Goal: Task Accomplishment & Management: Manage account settings

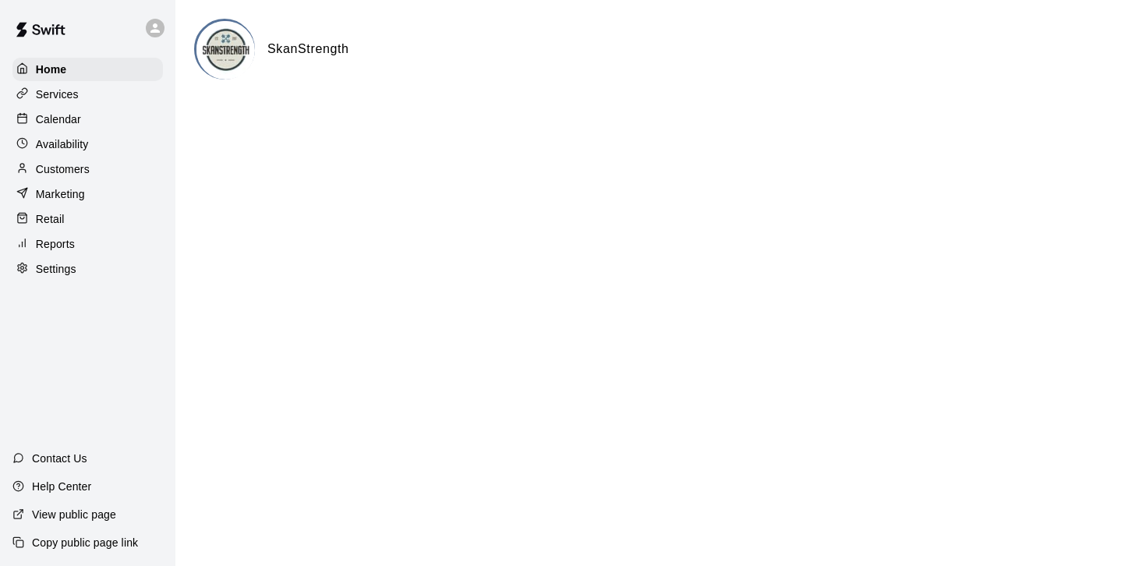
click at [86, 167] on p "Customers" at bounding box center [63, 169] width 54 height 16
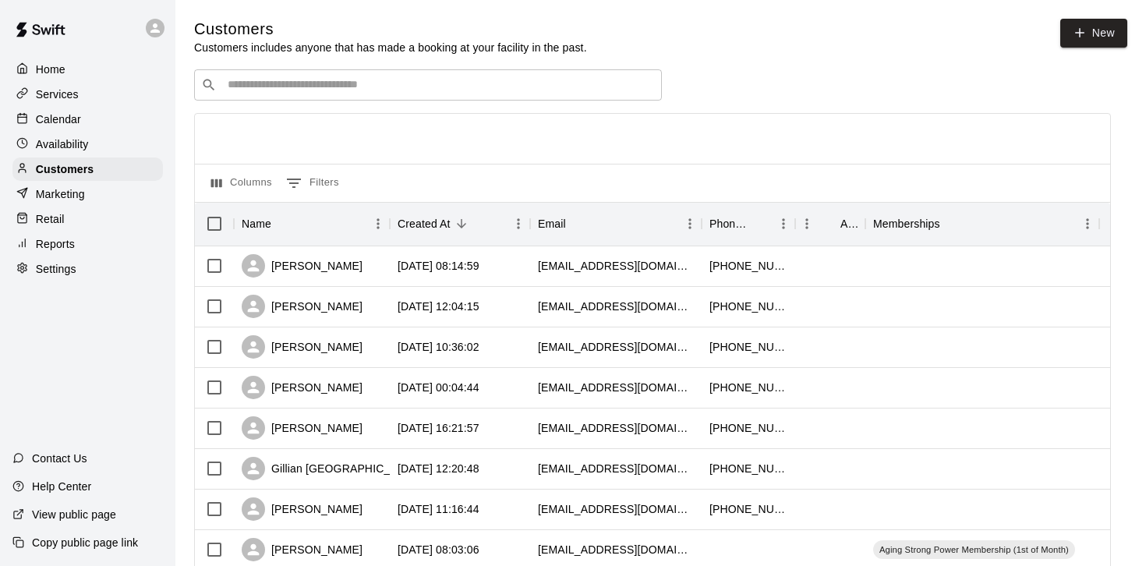
click at [381, 84] on input "Search customers by name or email" at bounding box center [439, 85] width 432 height 16
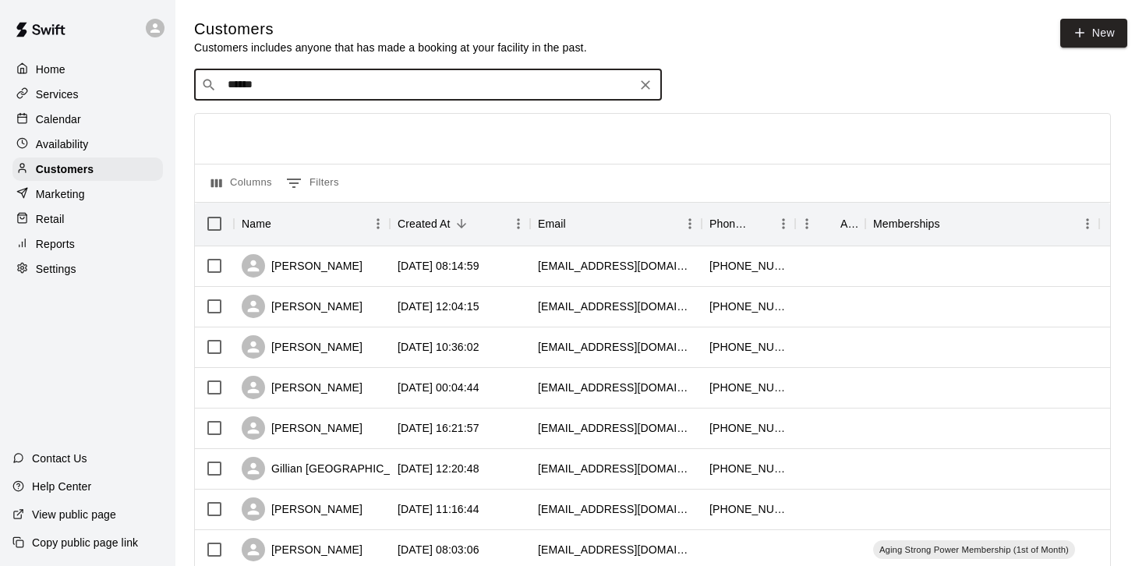
type input "*******"
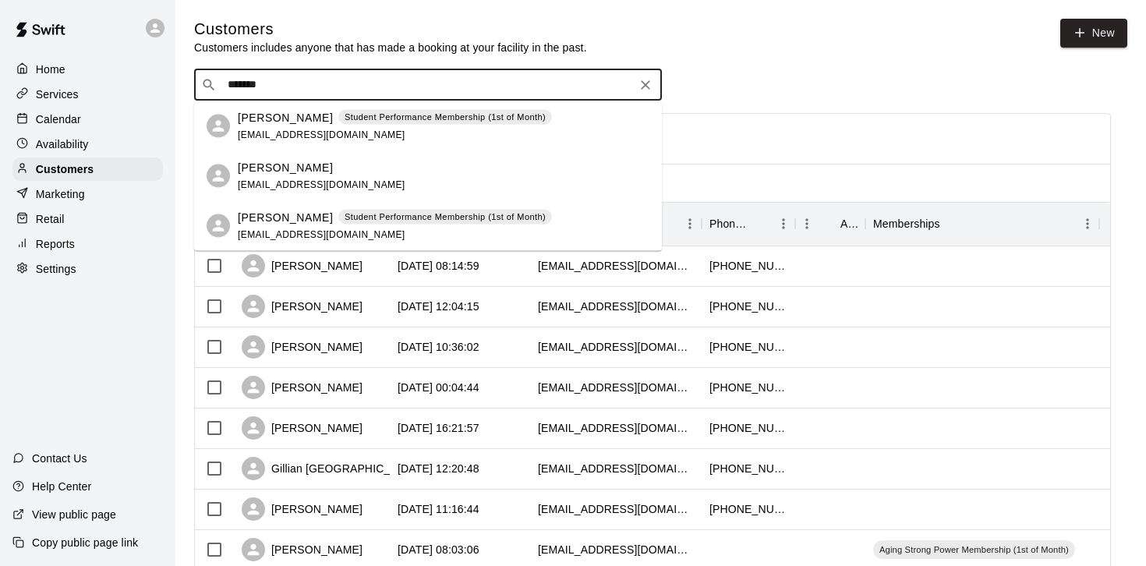
click at [370, 126] on div "[PERSON_NAME] Student Performance Membership (1st of Month) [EMAIL_ADDRESS][DOM…" at bounding box center [395, 126] width 314 height 34
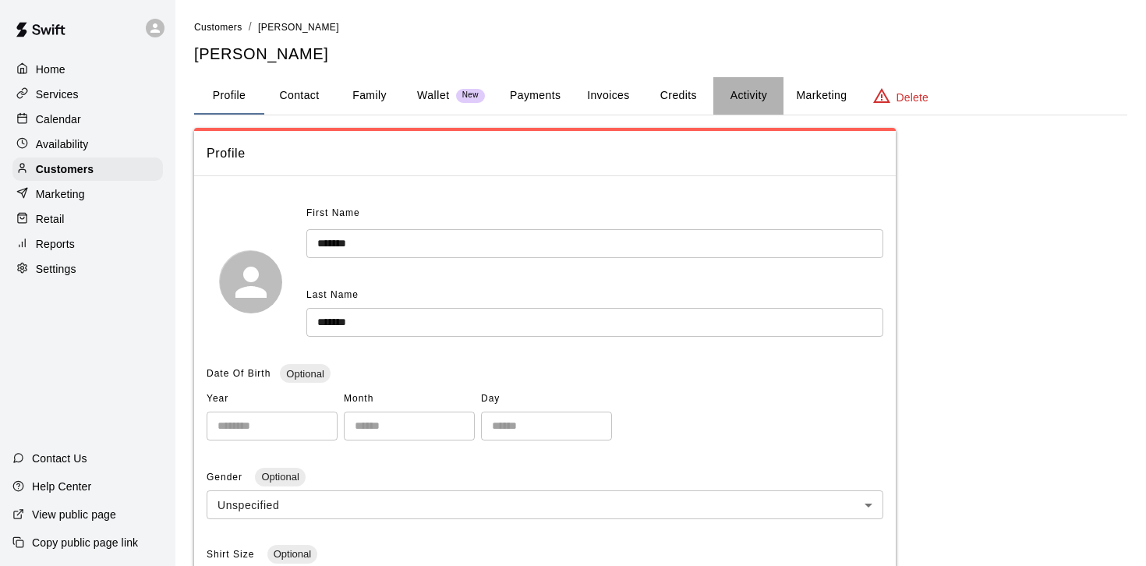
click at [744, 94] on button "Activity" at bounding box center [748, 95] width 70 height 37
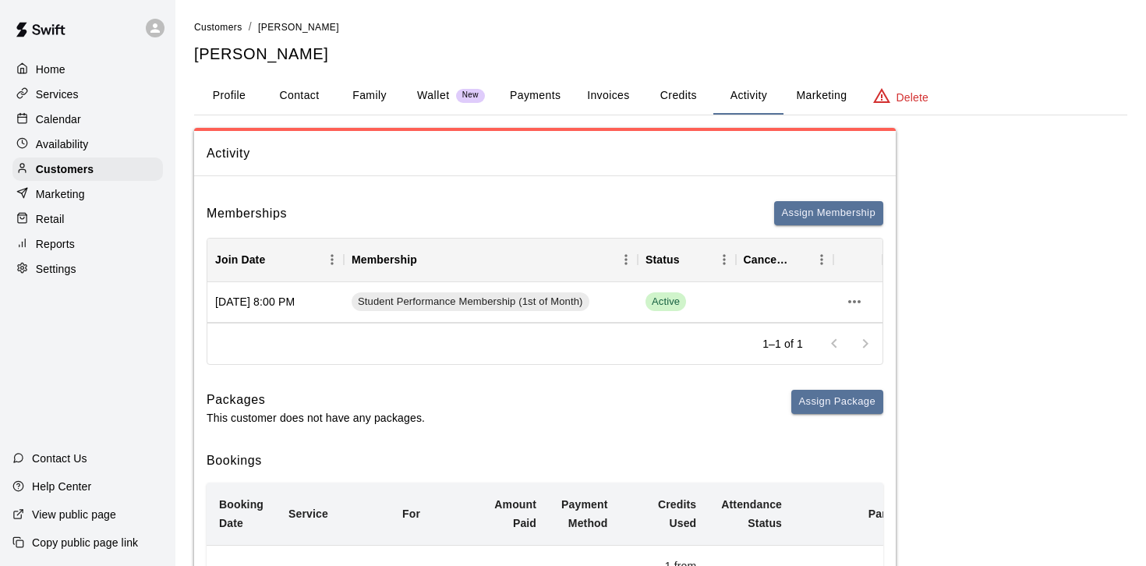
click at [523, 90] on button "Payments" at bounding box center [535, 95] width 76 height 37
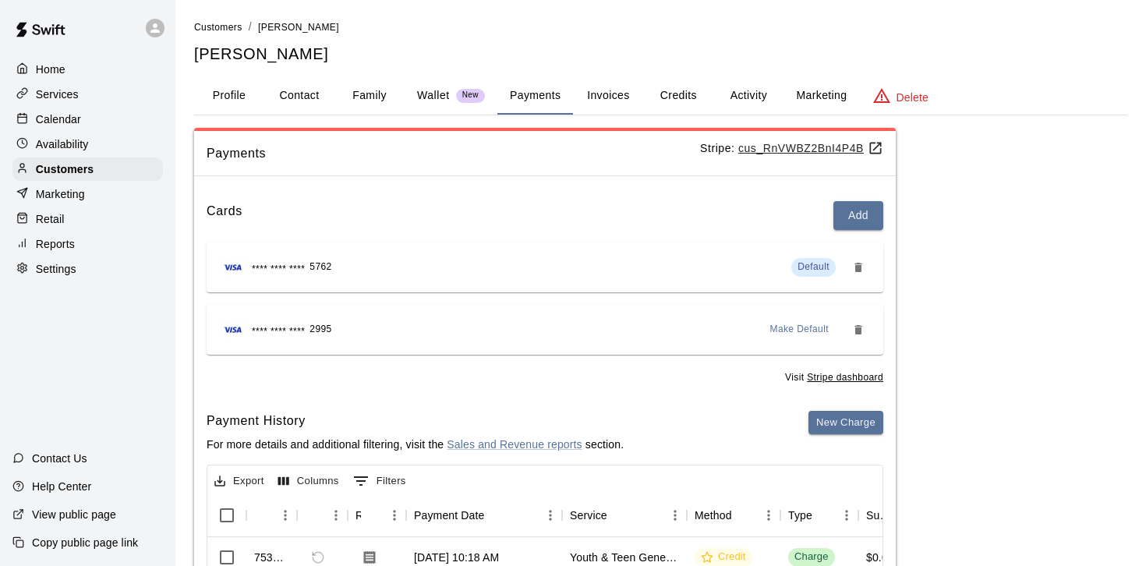
click at [801, 143] on u "cus_RnVWBZ2BnI4P4B" at bounding box center [810, 148] width 145 height 12
click at [44, 65] on p "Home" at bounding box center [51, 70] width 30 height 16
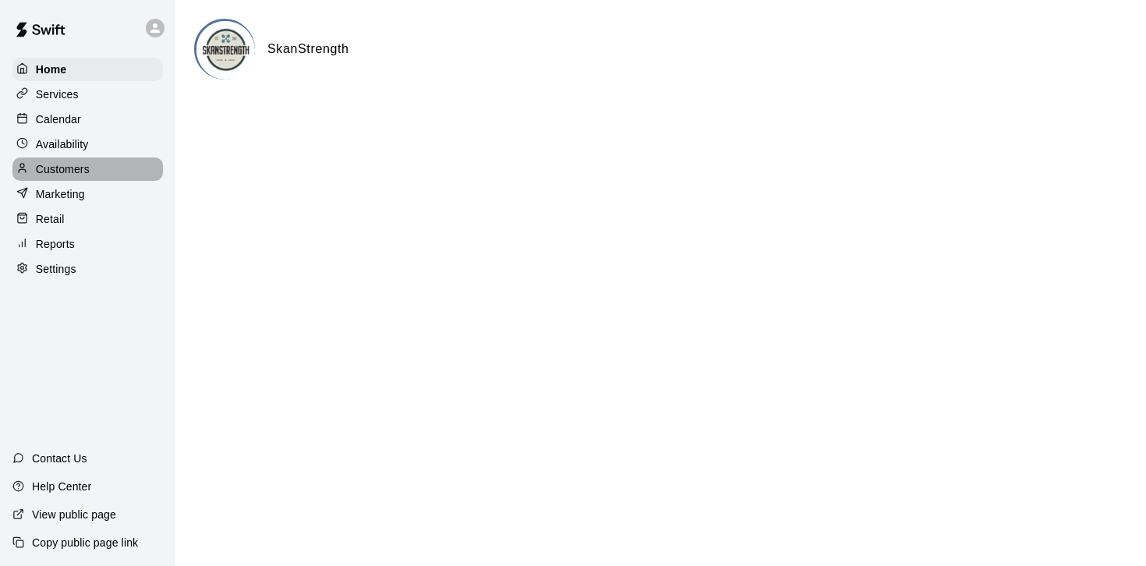
click at [54, 168] on p "Customers" at bounding box center [63, 169] width 54 height 16
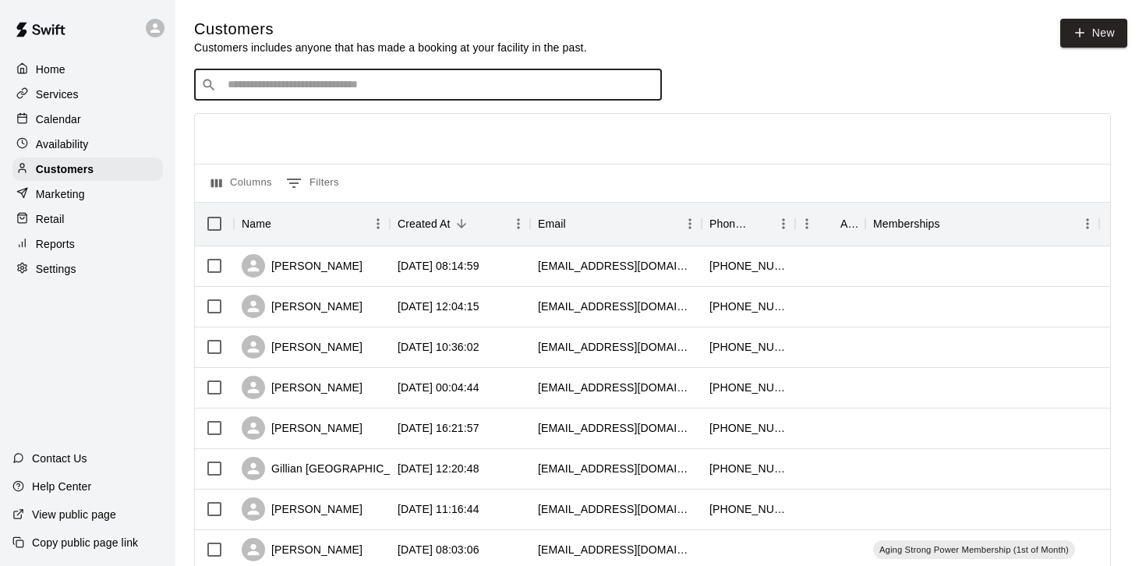
click at [337, 84] on input "Search customers by name or email" at bounding box center [439, 85] width 432 height 16
type input "******"
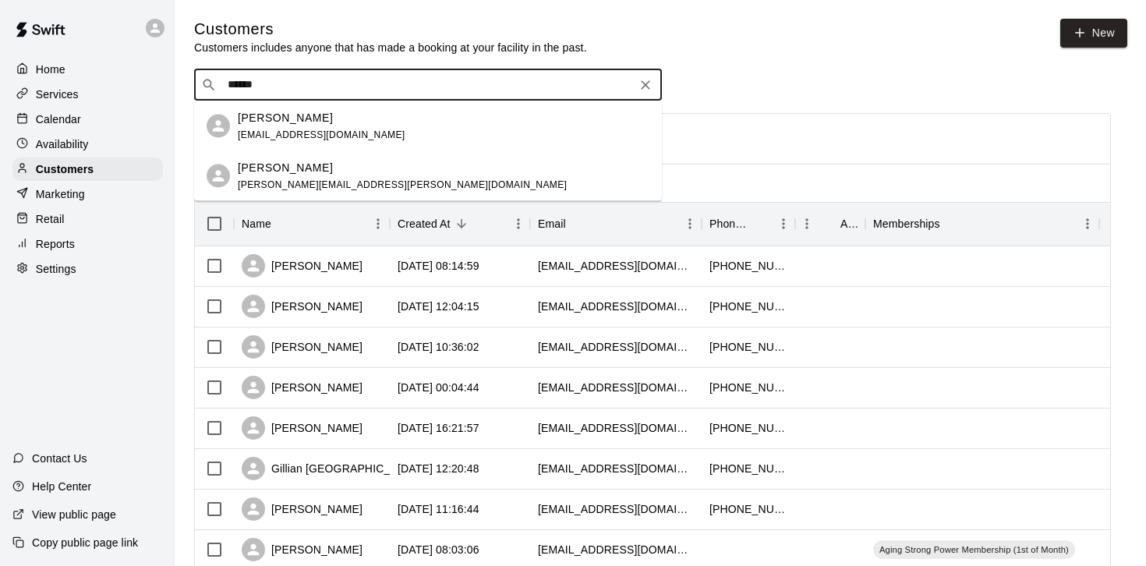
click at [310, 125] on div "[PERSON_NAME] [EMAIL_ADDRESS][DOMAIN_NAME]" at bounding box center [322, 126] width 168 height 34
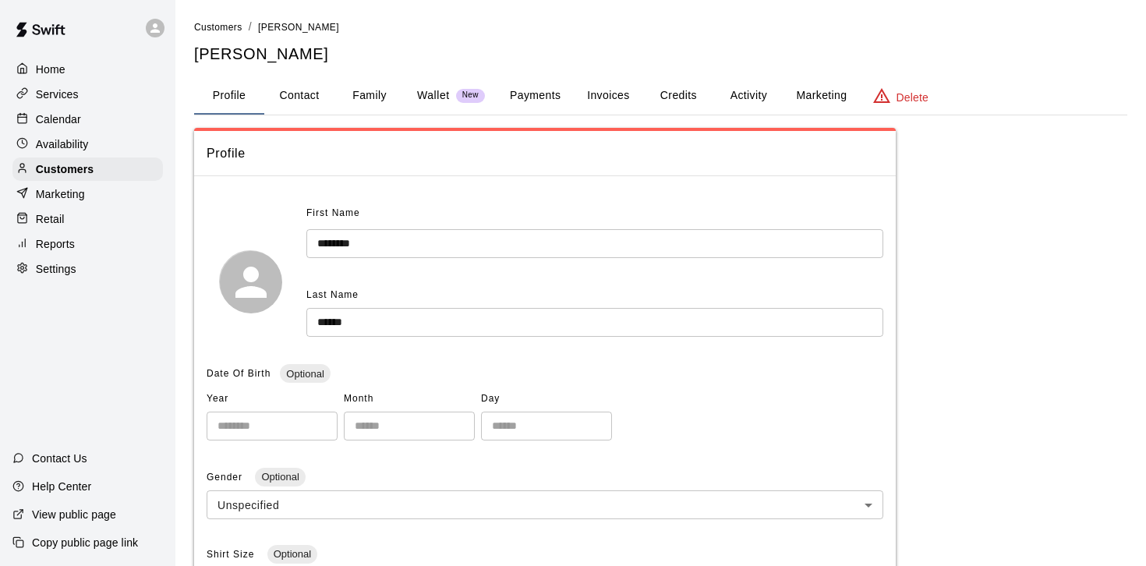
click at [748, 100] on button "Activity" at bounding box center [748, 95] width 70 height 37
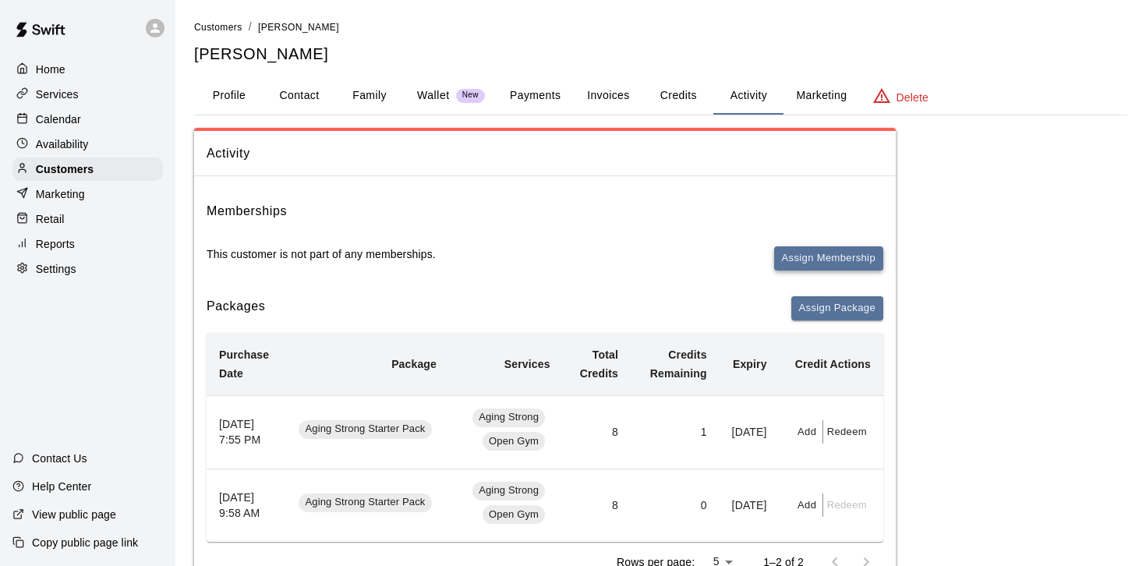
scroll to position [34, 0]
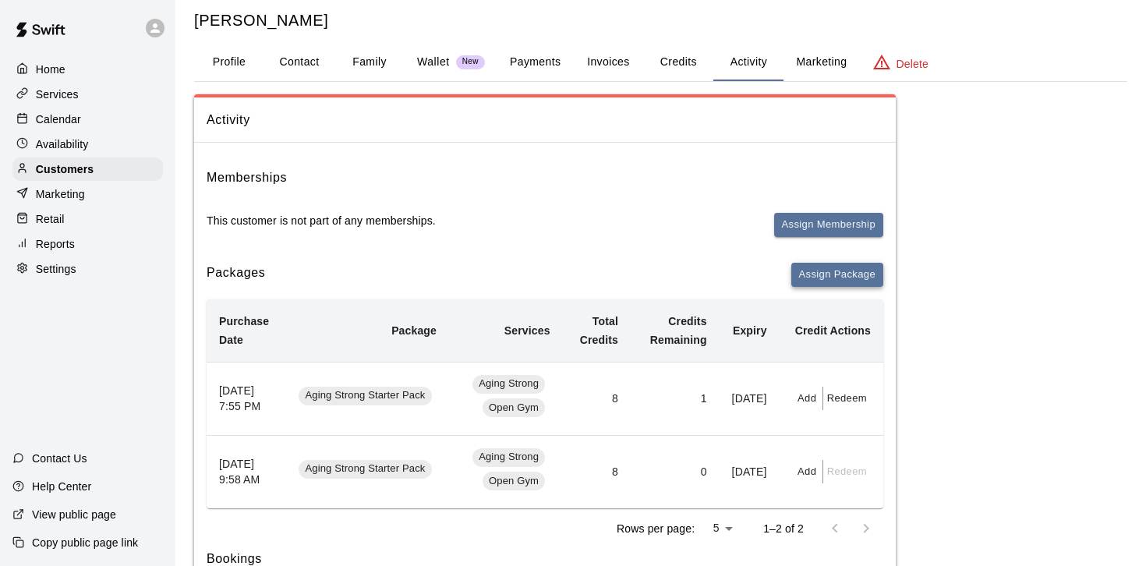
click at [864, 273] on button "Assign Package" at bounding box center [837, 275] width 92 height 24
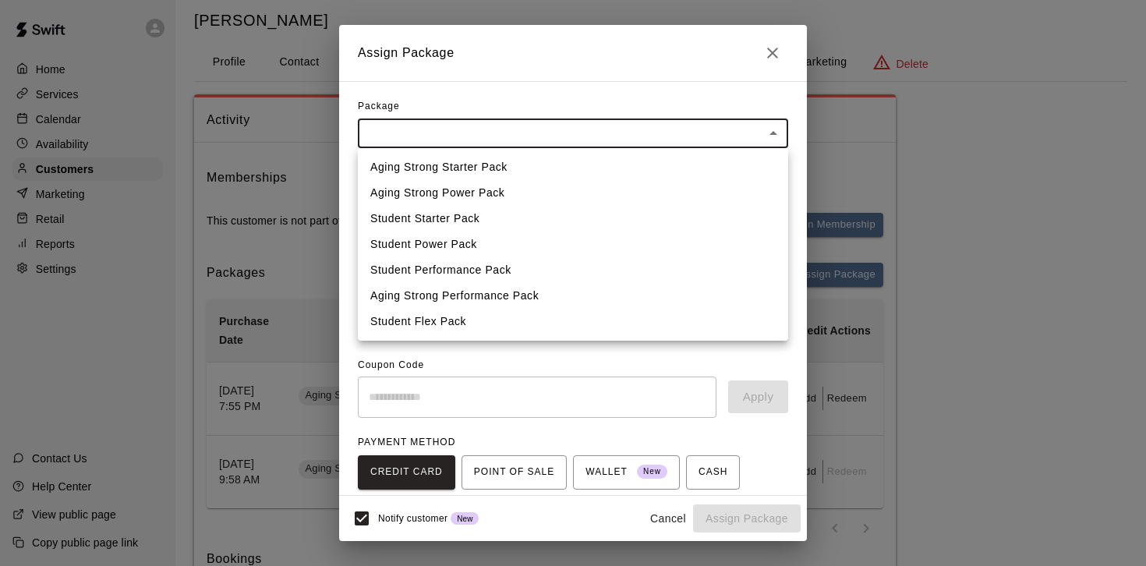
click at [680, 187] on li "Aging Strong Power Pack" at bounding box center [573, 193] width 430 height 26
type input "**********"
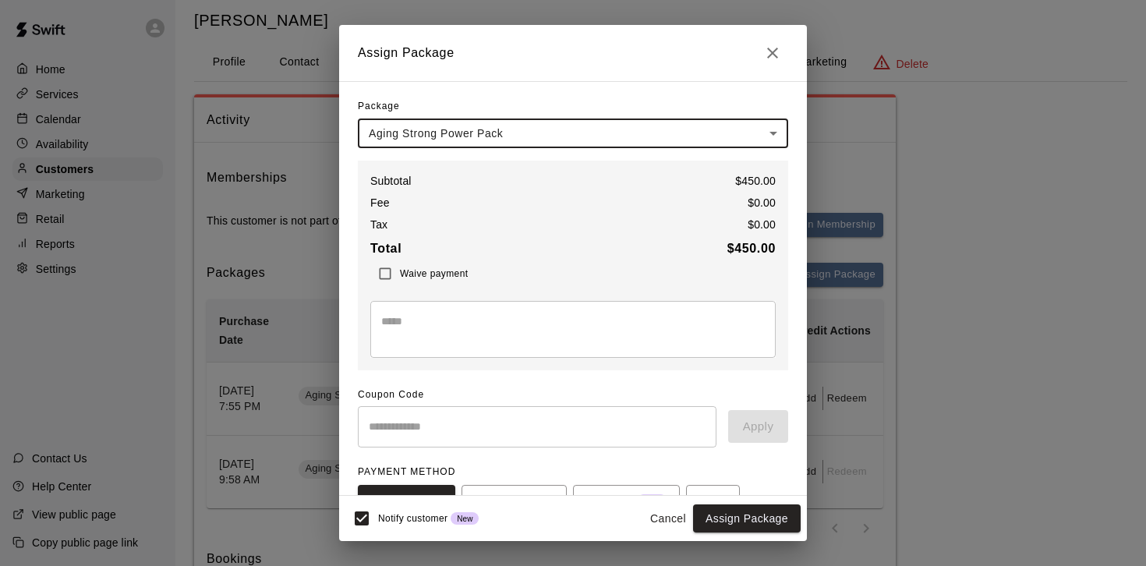
scroll to position [128, 0]
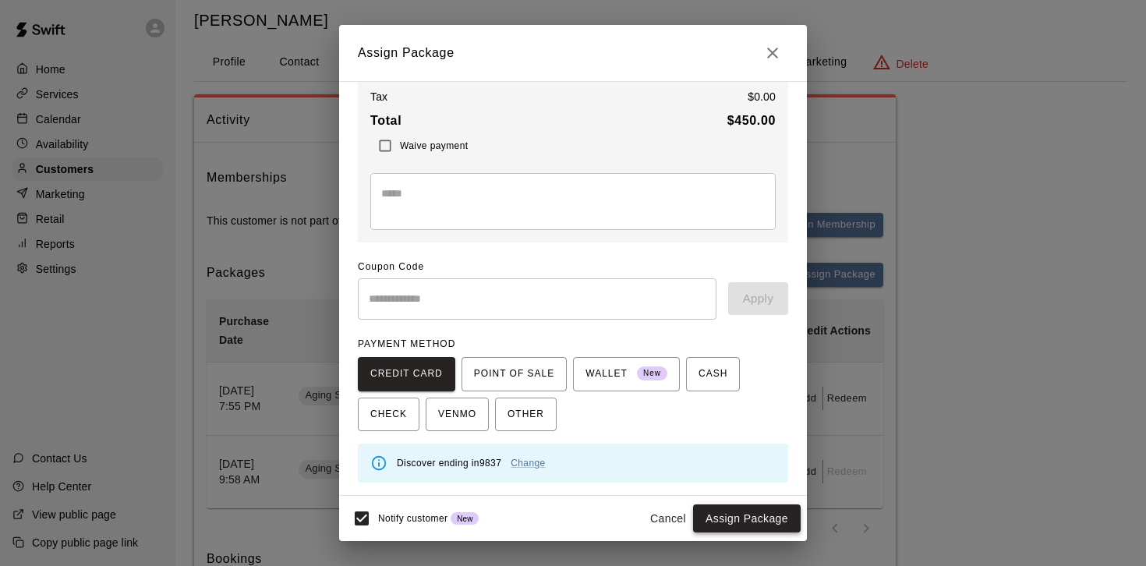
click at [745, 515] on button "Assign Package" at bounding box center [747, 518] width 108 height 29
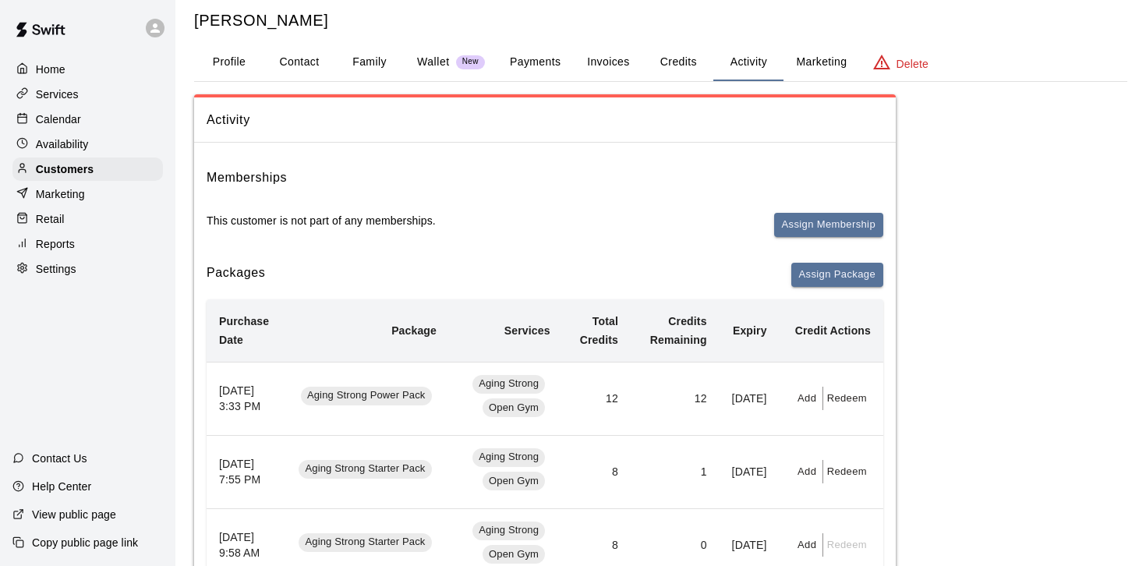
click at [66, 69] on div "Home" at bounding box center [87, 69] width 150 height 23
